Goal: Transaction & Acquisition: Book appointment/travel/reservation

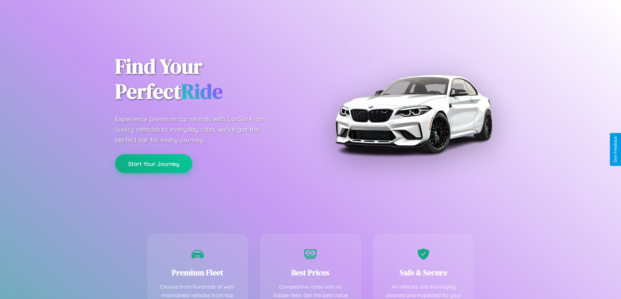
click at [153, 164] on button "Start Your Journey" at bounding box center [153, 163] width 77 height 19
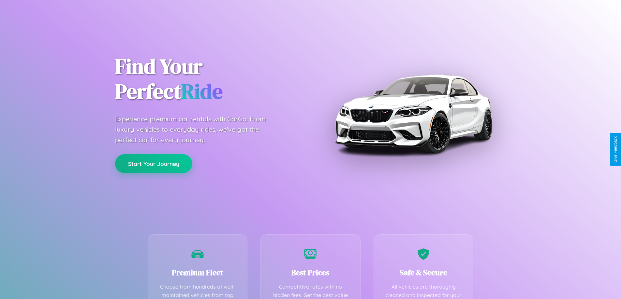
click at [153, 164] on button "Start Your Journey" at bounding box center [153, 163] width 77 height 19
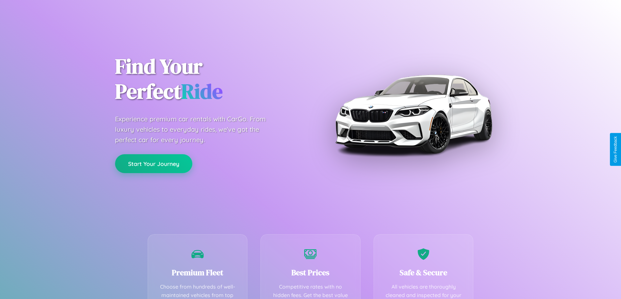
click at [153, 164] on button "Start Your Journey" at bounding box center [153, 163] width 77 height 19
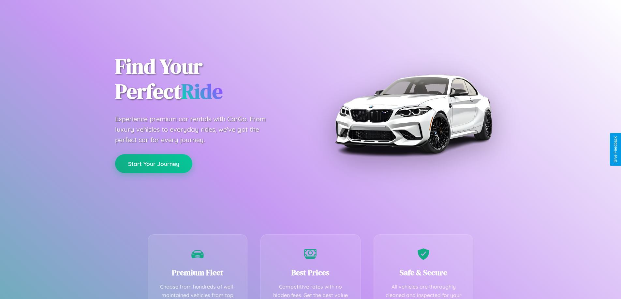
click at [153, 164] on button "Start Your Journey" at bounding box center [153, 163] width 77 height 19
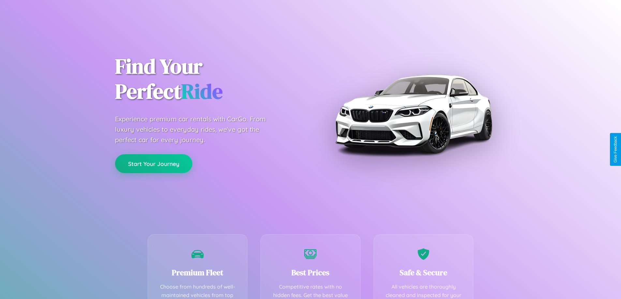
click at [153, 164] on button "Start Your Journey" at bounding box center [153, 163] width 77 height 19
